Goal: Navigation & Orientation: Find specific page/section

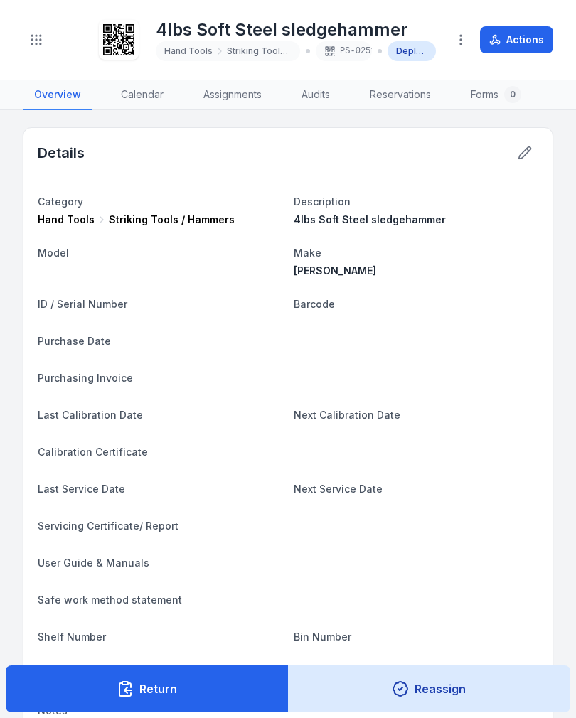
click at [31, 51] on button "Toggle Navigation" at bounding box center [36, 39] width 27 height 27
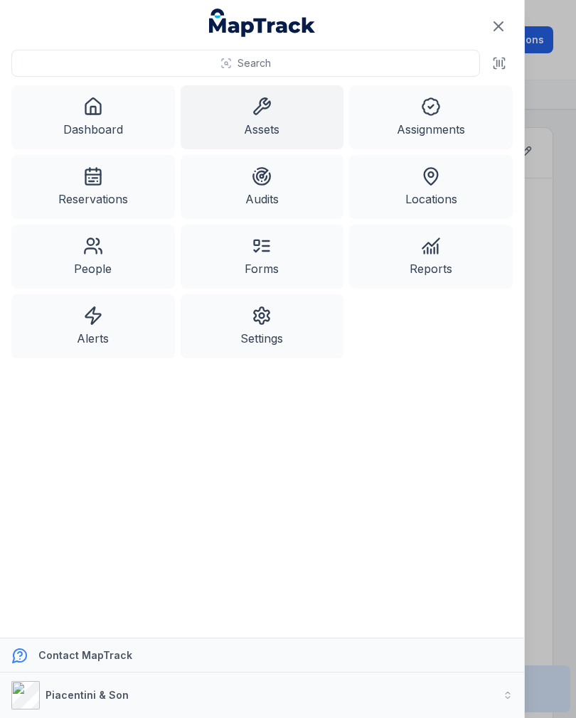
click at [279, 127] on link "Assets" at bounding box center [262, 117] width 163 height 64
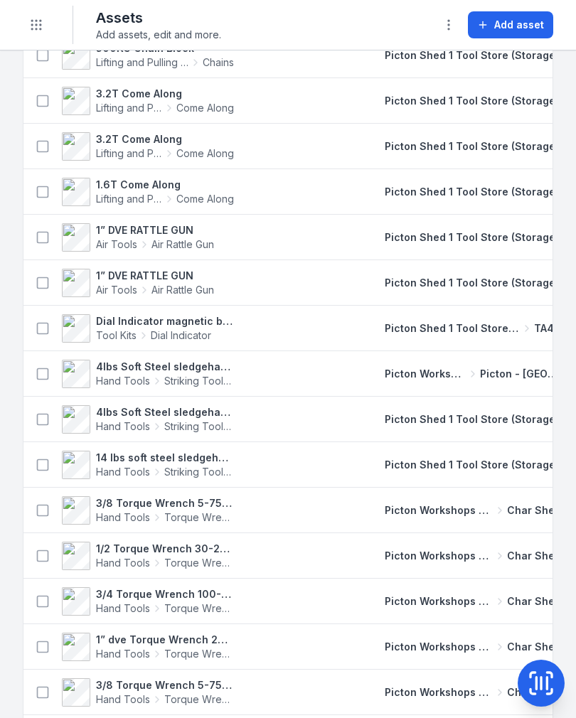
scroll to position [2707, 0]
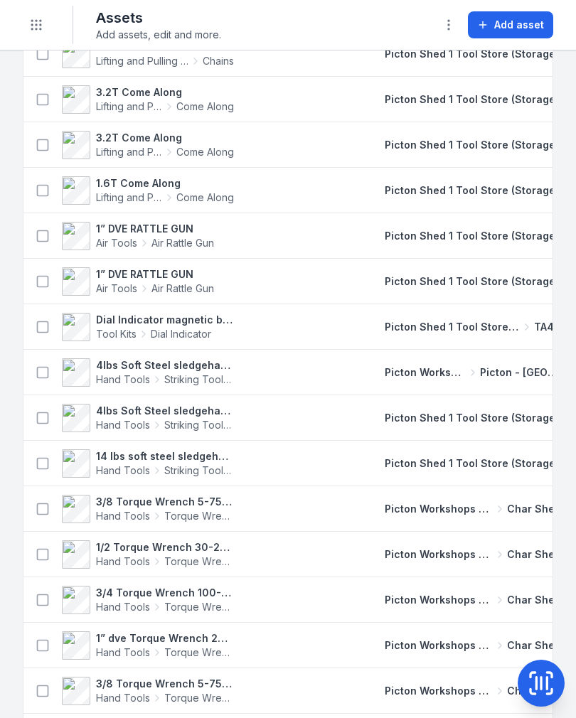
click at [30, 18] on icon "Toggle navigation" at bounding box center [36, 25] width 14 height 14
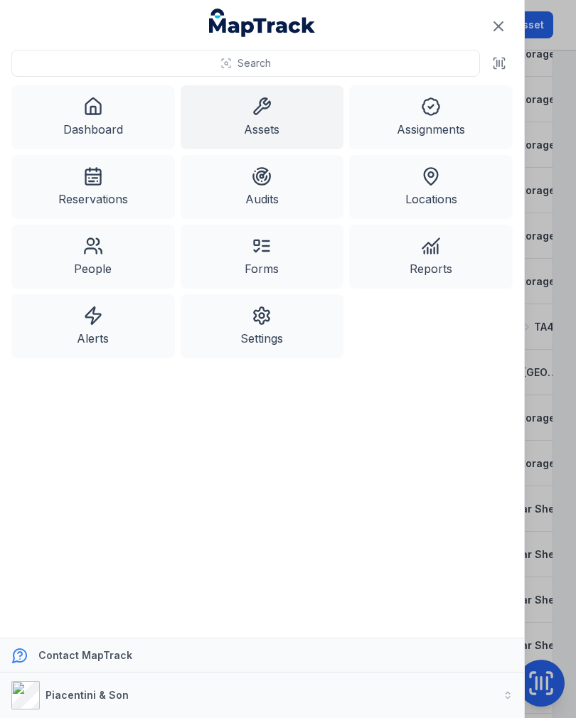
click at [88, 328] on link "Alerts" at bounding box center [92, 326] width 163 height 64
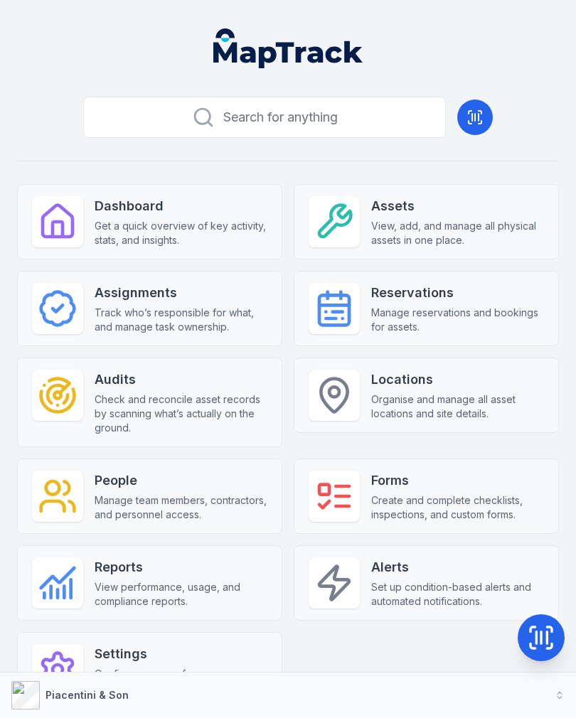
click at [461, 228] on span "View, add, and manage all physical assets in one place." at bounding box center [457, 233] width 173 height 28
